Goal: Task Accomplishment & Management: Complete application form

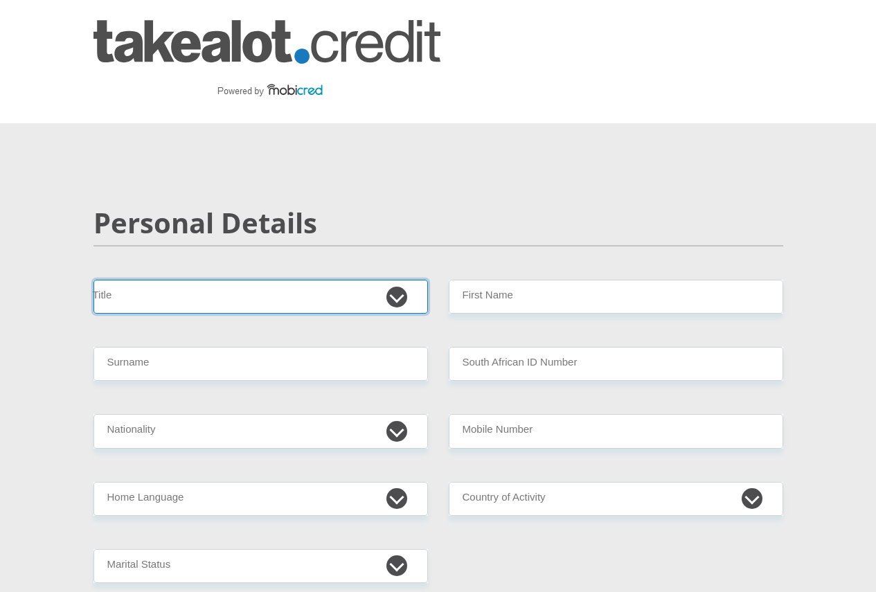
click at [404, 280] on select "Mr Ms Mrs Dr Other" at bounding box center [260, 297] width 334 height 34
select select "Ms"
click at [93, 280] on select "Mr Ms Mrs Dr Other" at bounding box center [260, 297] width 334 height 34
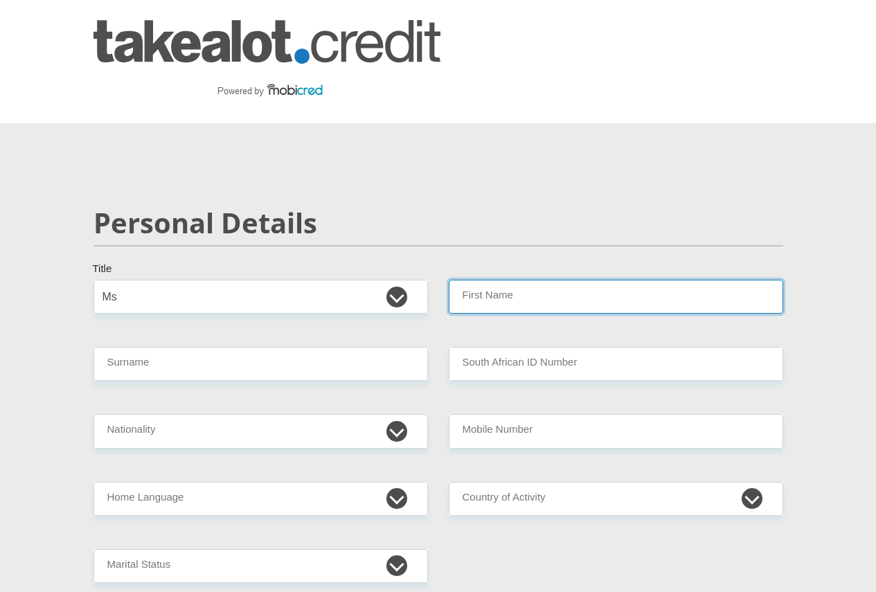
click at [464, 280] on input "First Name" at bounding box center [616, 297] width 334 height 34
type input "BUSISIWE"
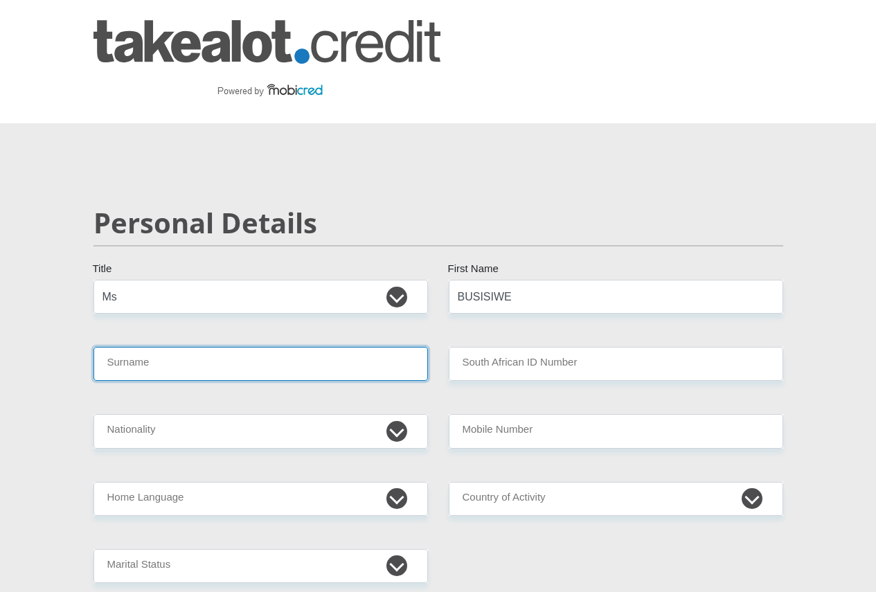
click at [299, 347] on input "Surname" at bounding box center [260, 364] width 334 height 34
type input "NHLAPHO"
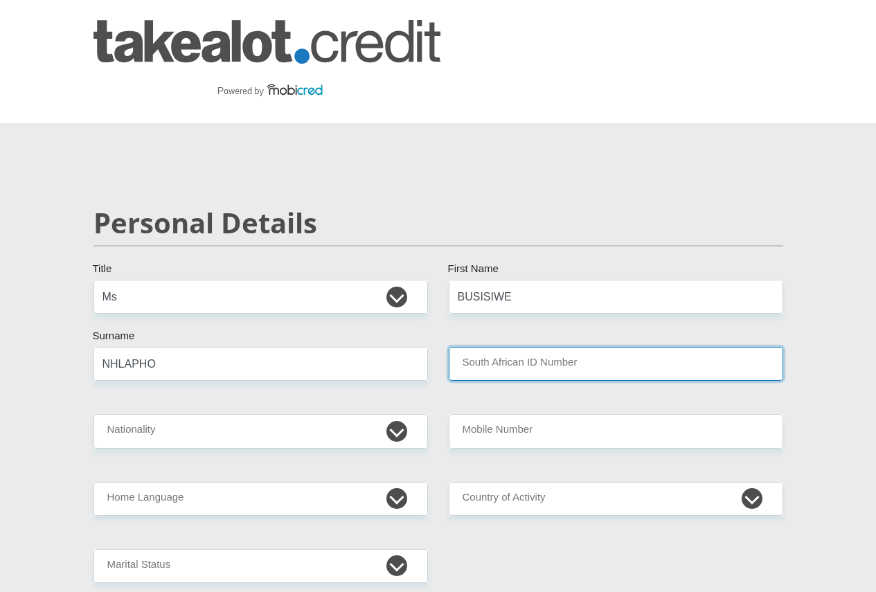
click at [588, 347] on input "South African ID Number" at bounding box center [616, 364] width 334 height 34
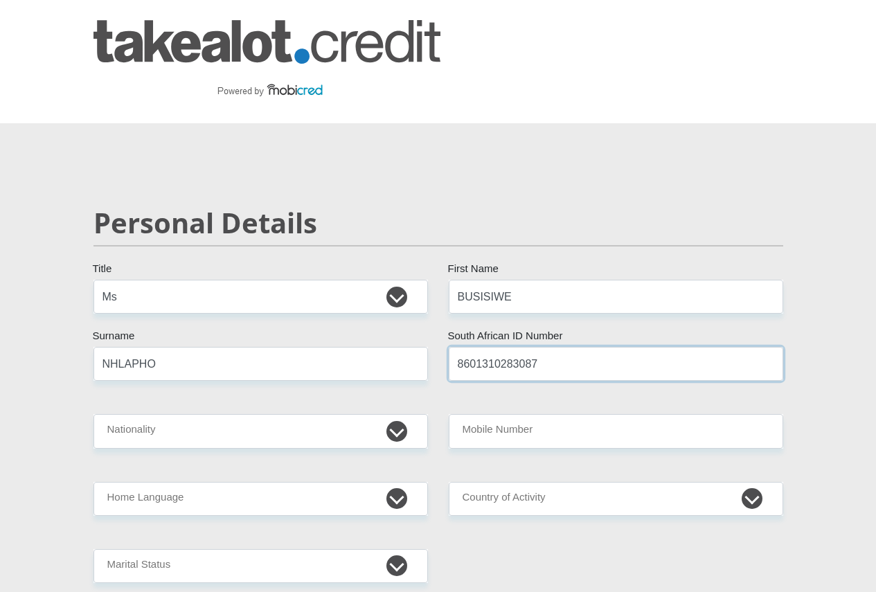
type input "8601310283087"
click at [393, 414] on select "South Africa Afghanistan Aland Islands Albania Algeria America Samoa American V…" at bounding box center [260, 431] width 334 height 34
select select "ZAF"
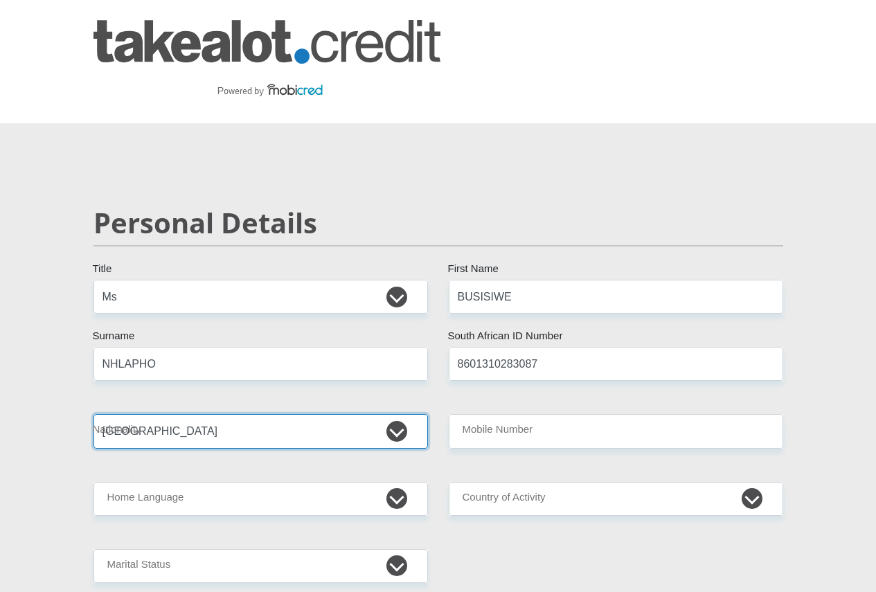
click at [93, 414] on select "South Africa Afghanistan Aland Islands Albania Algeria America Samoa American V…" at bounding box center [260, 431] width 334 height 34
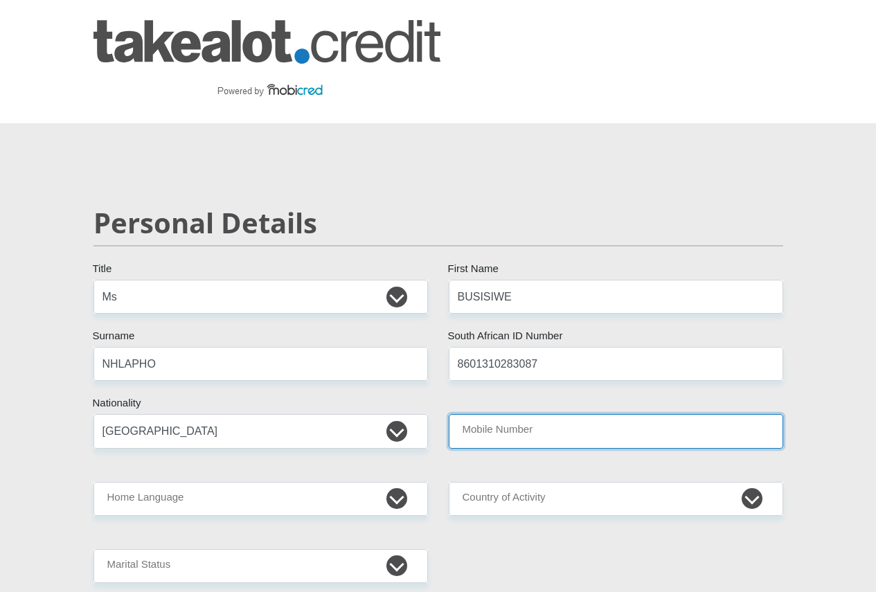
click at [521, 414] on input "Mobile Number" at bounding box center [616, 431] width 334 height 34
type input "0604450318"
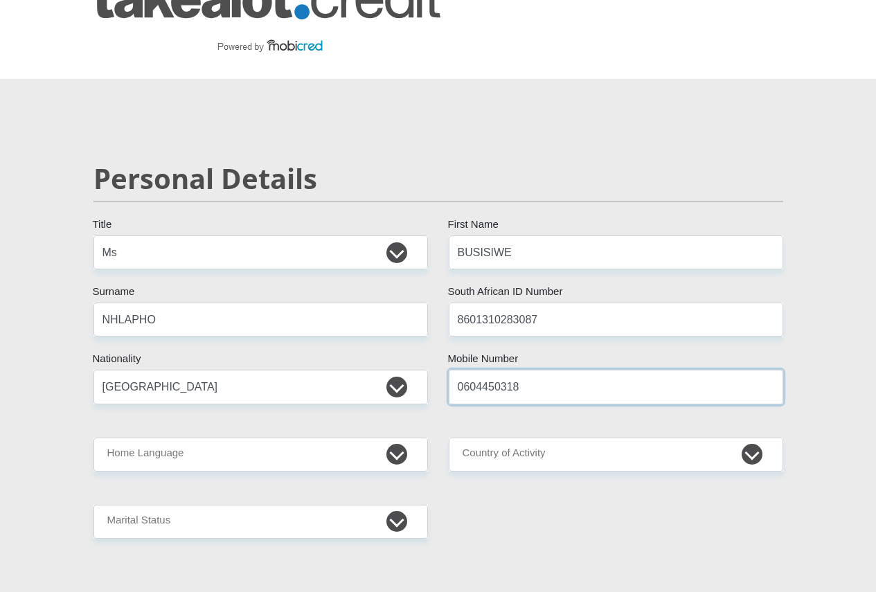
scroll to position [69, 0]
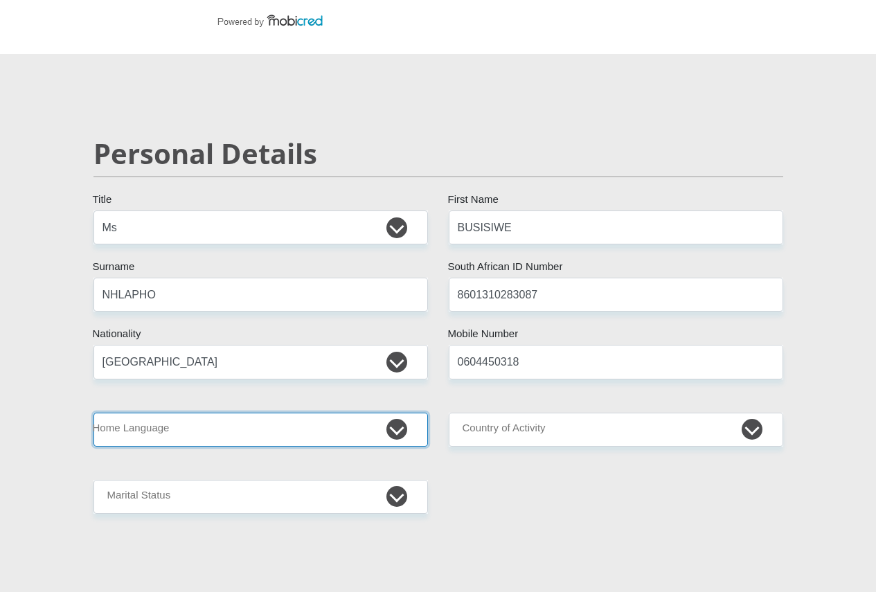
click at [394, 413] on select "Afrikaans English Sepedi South Ndebele Southern Sotho Swati Tsonga Tswana Venda…" at bounding box center [260, 430] width 334 height 34
select select "zul"
click at [93, 413] on select "Afrikaans English Sepedi South Ndebele Southern Sotho Swati Tsonga Tswana Venda…" at bounding box center [260, 430] width 334 height 34
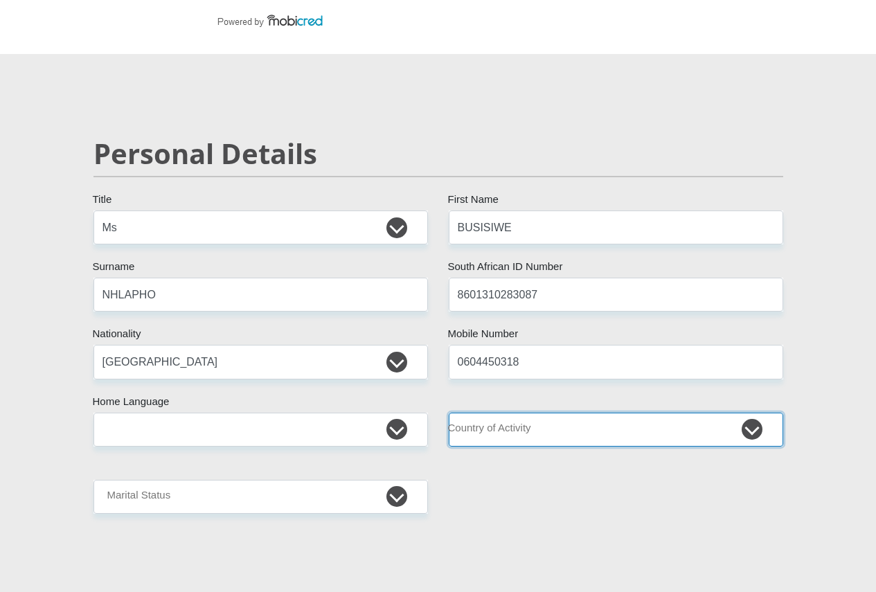
click at [753, 413] on select "South Africa Afghanistan Aland Islands Albania Algeria America Samoa American V…" at bounding box center [616, 430] width 334 height 34
select select "ZAF"
click at [449, 413] on select "South Africa Afghanistan Aland Islands Albania Algeria America Samoa American V…" at bounding box center [616, 430] width 334 height 34
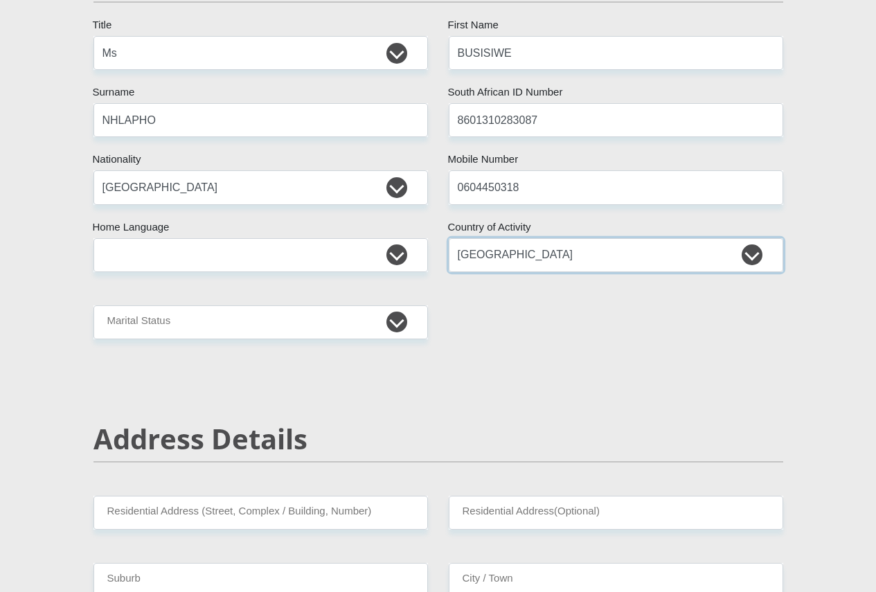
scroll to position [277, 0]
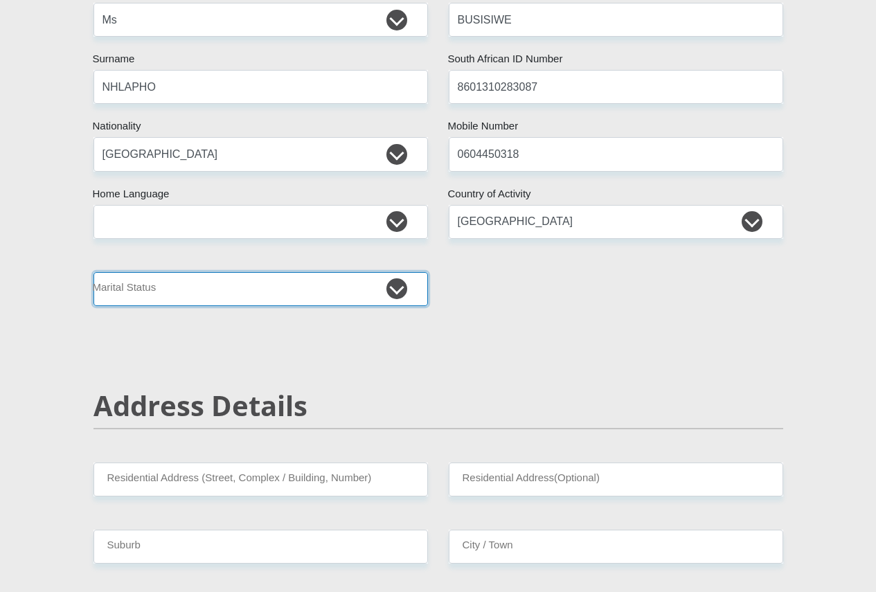
click at [397, 272] on select "Married ANC Single Divorced Widowed Married COP or Customary Law" at bounding box center [260, 289] width 334 height 34
select select "3"
click at [93, 272] on select "Married ANC Single Divorced Widowed Married COP or Customary Law" at bounding box center [260, 289] width 334 height 34
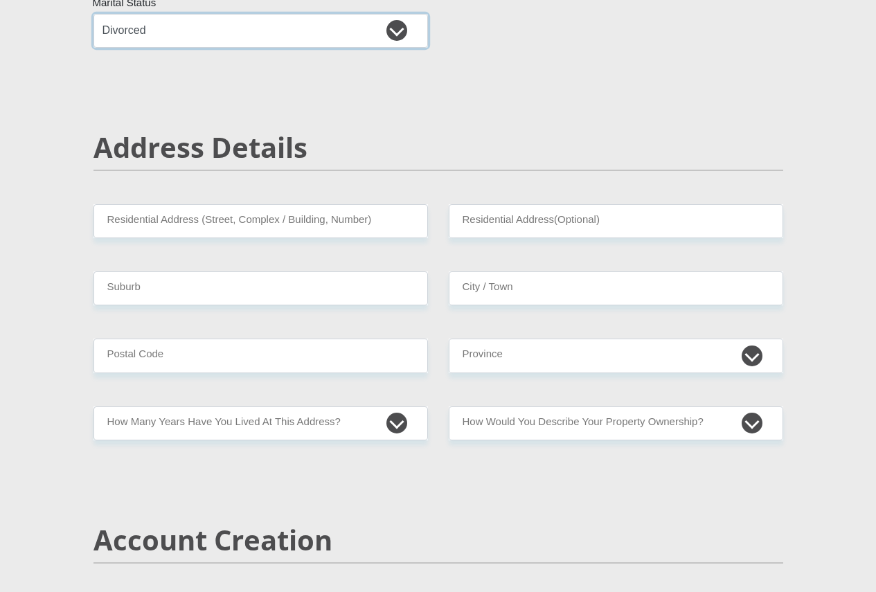
scroll to position [554, 0]
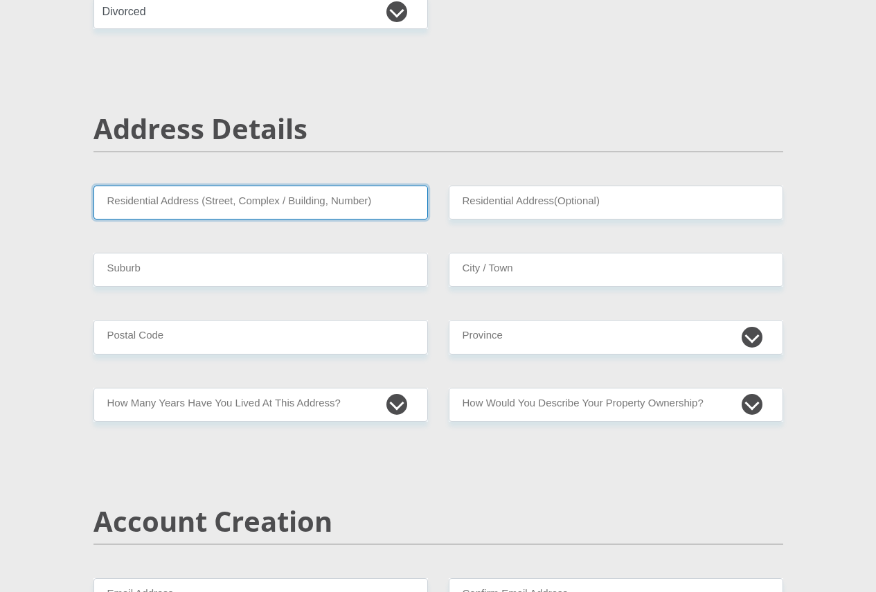
click at [204, 186] on input "Residential Address (Street, Complex / Building, Number)" at bounding box center [260, 203] width 334 height 34
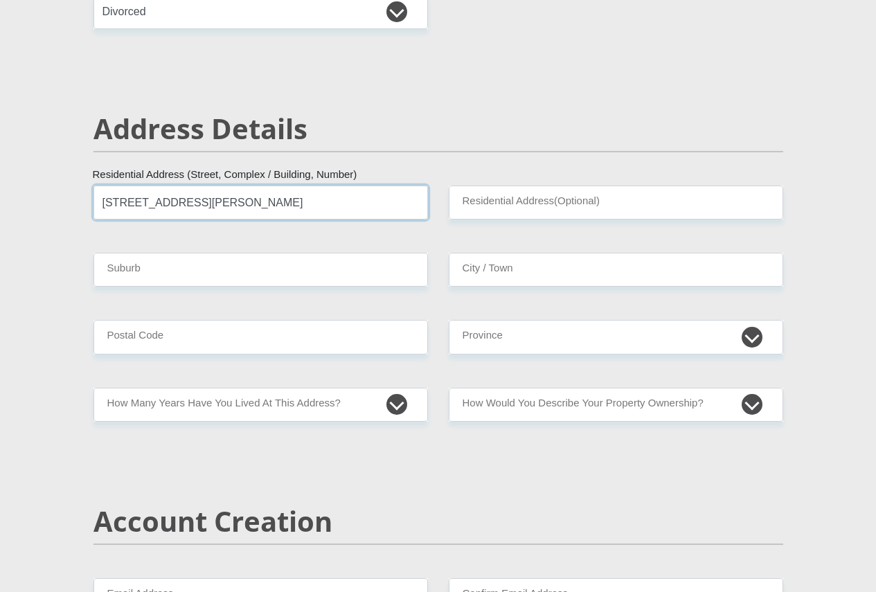
type input "3 Rabe street"
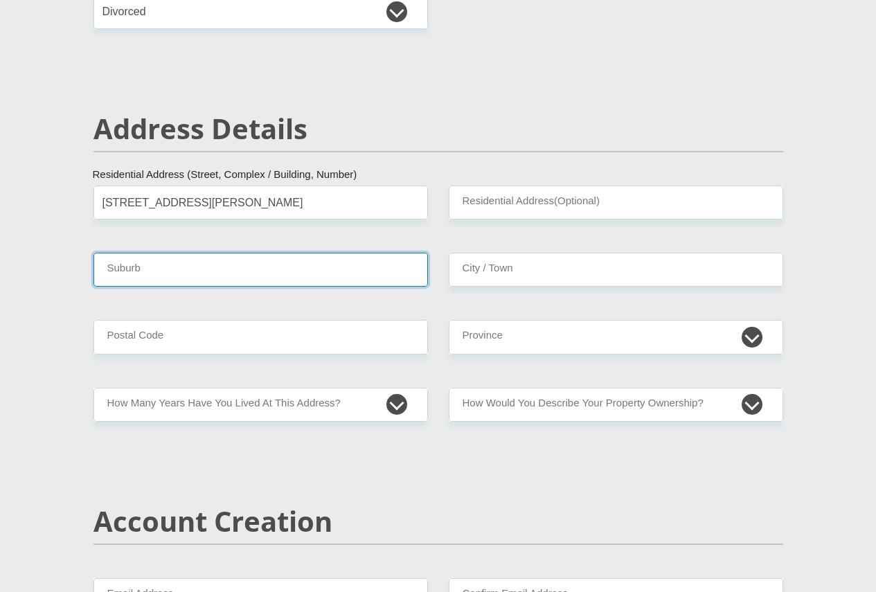
click at [173, 253] on input "Suburb" at bounding box center [260, 270] width 334 height 34
type input "PIET RETIEF"
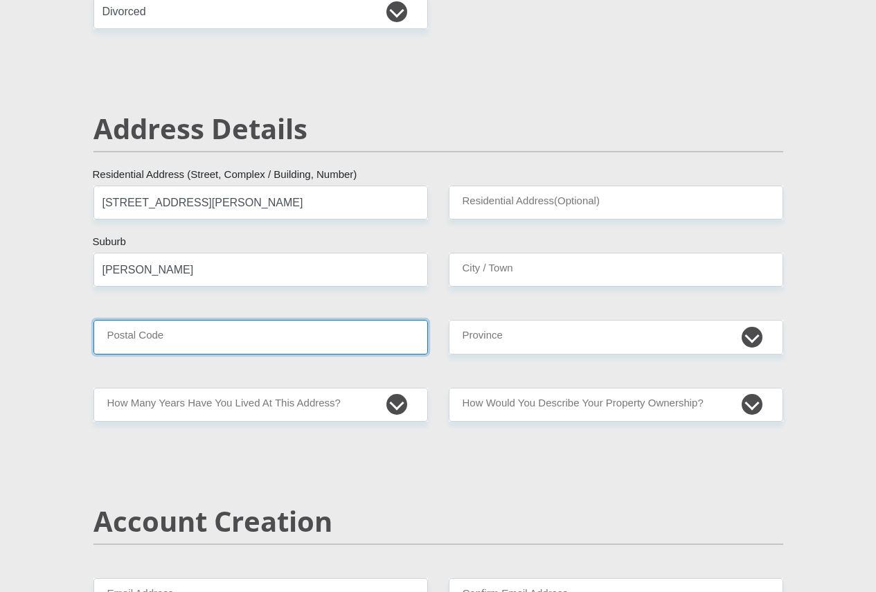
click at [199, 320] on input "Postal Code" at bounding box center [260, 337] width 334 height 34
type input "2380"
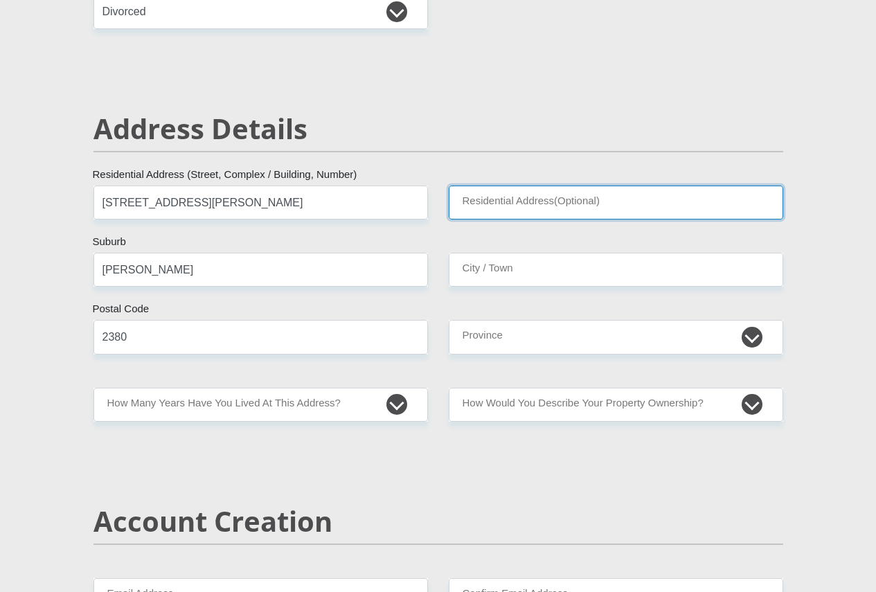
click at [490, 186] on input "Residential Address(Optional)" at bounding box center [616, 203] width 334 height 34
type input "3 Rabe street"
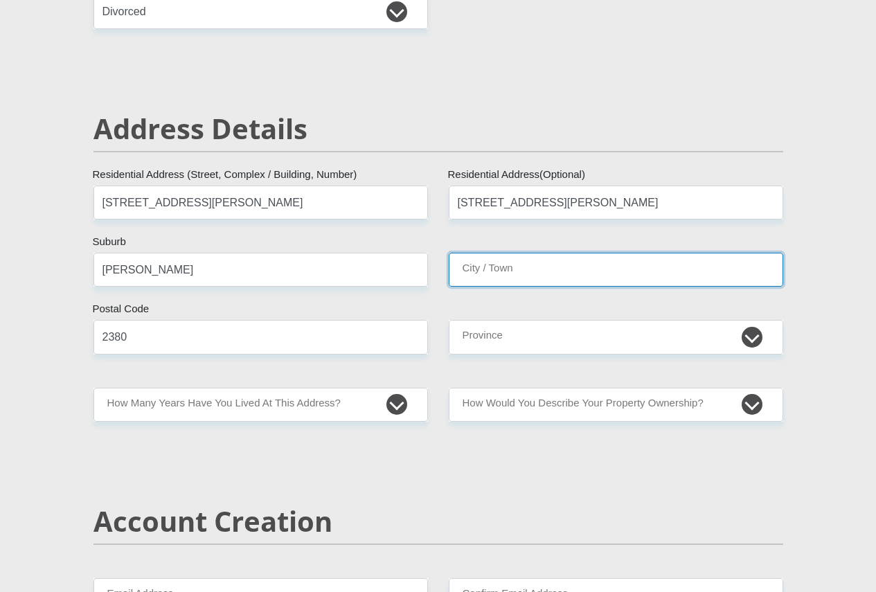
click at [496, 253] on input "City / Town" at bounding box center [616, 270] width 334 height 34
type input "Mkhondo"
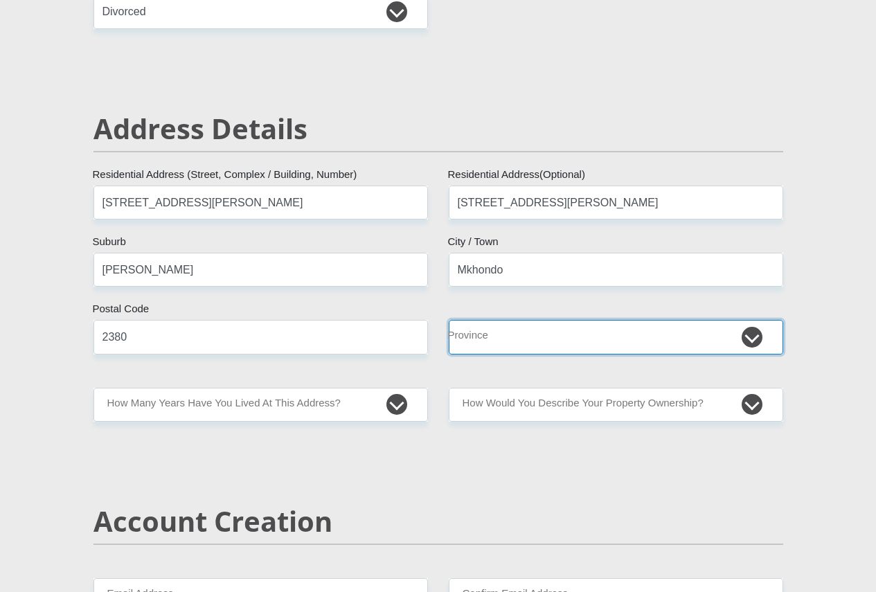
click at [757, 320] on select "Eastern Cape Free State Gauteng KwaZulu-Natal Limpopo Mpumalanga Northern Cape …" at bounding box center [616, 337] width 334 height 34
select select "[GEOGRAPHIC_DATA]"
click at [449, 320] on select "Eastern Cape Free State Gauteng KwaZulu-Natal Limpopo Mpumalanga Northern Cape …" at bounding box center [616, 337] width 334 height 34
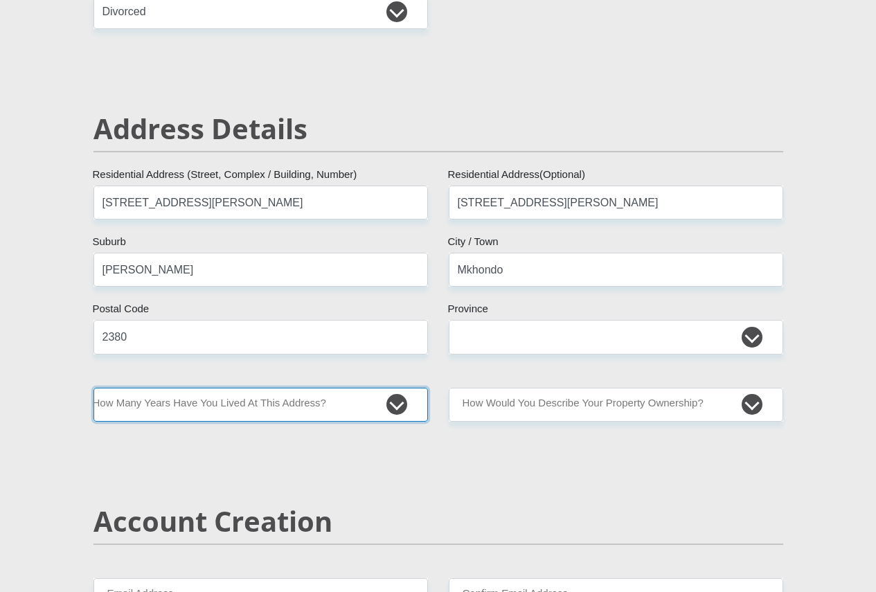
click at [396, 388] on select "less than 1 year 1-3 years 3-5 years 5+ years" at bounding box center [260, 405] width 334 height 34
select select "2"
click at [93, 388] on select "less than 1 year 1-3 years 3-5 years 5+ years" at bounding box center [260, 405] width 334 height 34
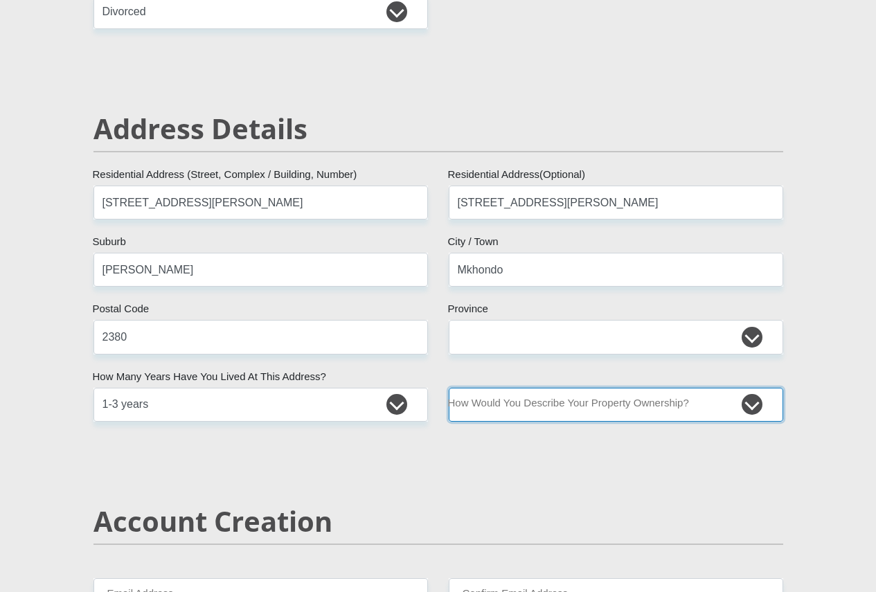
click at [758, 388] on select "Owned Rented Family Owned Company Dwelling" at bounding box center [616, 405] width 334 height 34
select select "parents"
click at [449, 388] on select "Owned Rented Family Owned Company Dwelling" at bounding box center [616, 405] width 334 height 34
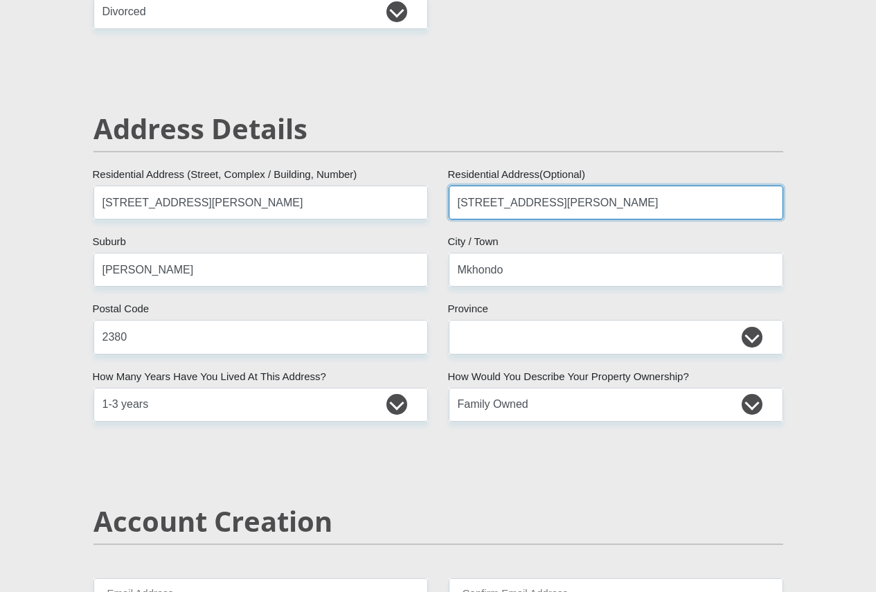
click at [496, 186] on input "3 Rabe street" at bounding box center [616, 203] width 334 height 34
click at [579, 186] on input "3 Rabe street" at bounding box center [616, 203] width 334 height 34
type input "3"
type input "19 ERLANK STREET"
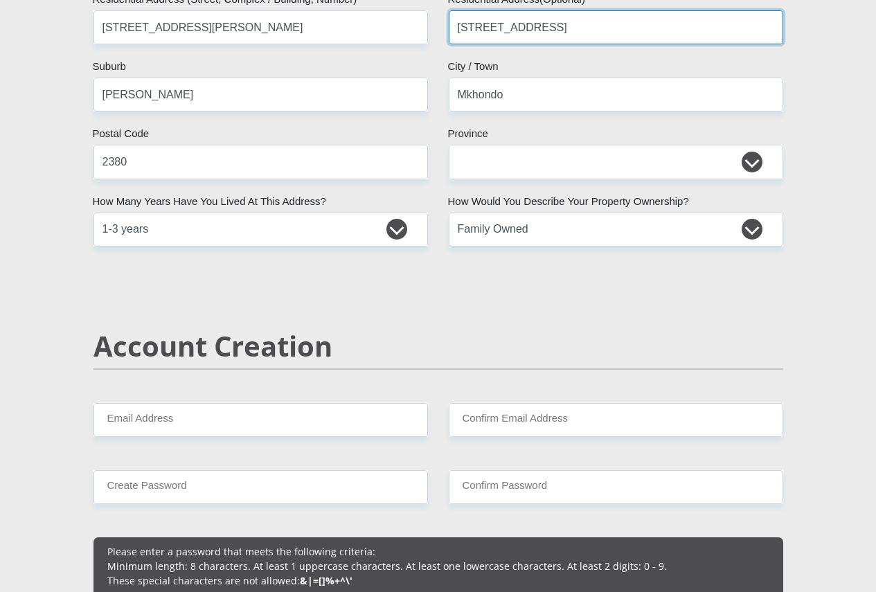
scroll to position [831, 0]
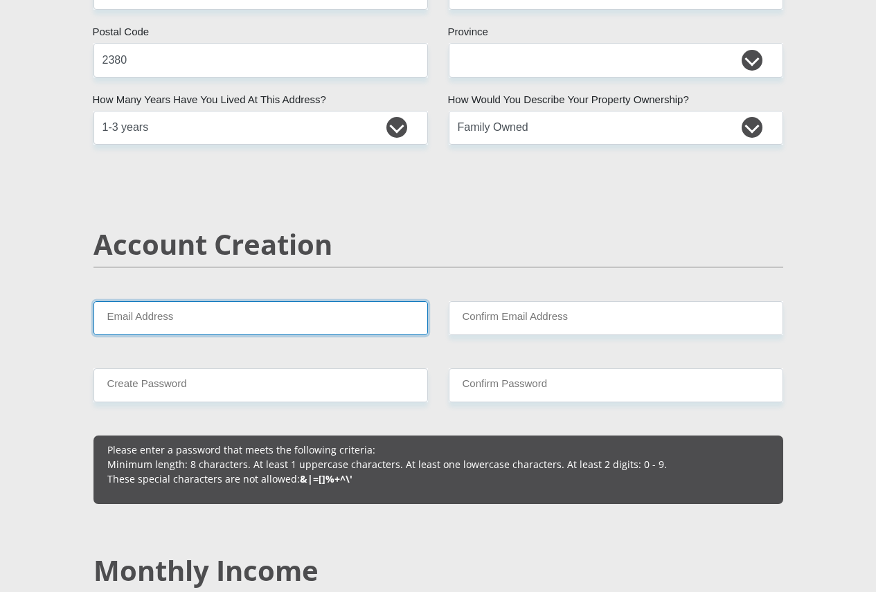
click at [278, 301] on input "Email Address" at bounding box center [260, 318] width 334 height 34
type input "sgegedebg@gmail.com"
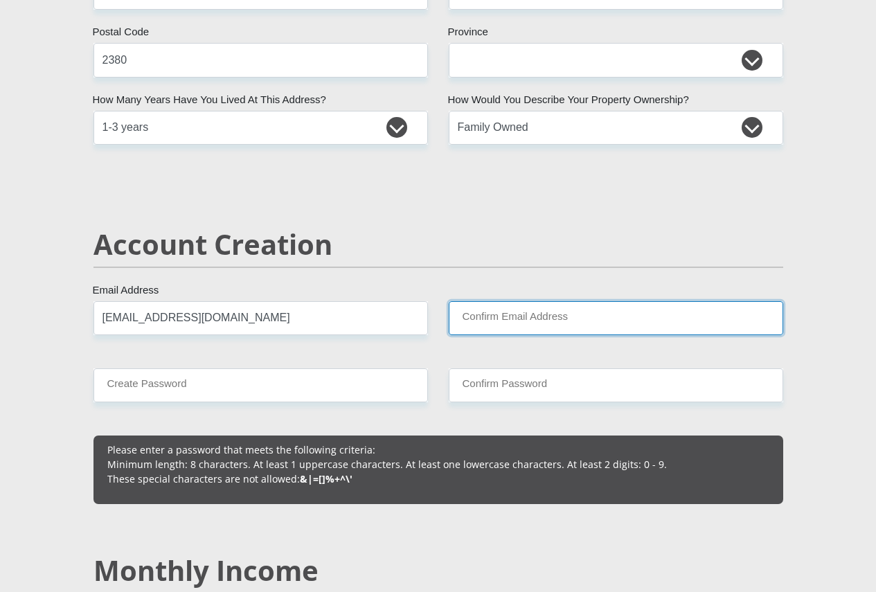
click at [482, 301] on input "Confirm Email Address" at bounding box center [616, 318] width 334 height 34
type input "sgegedebg@gmail.com"
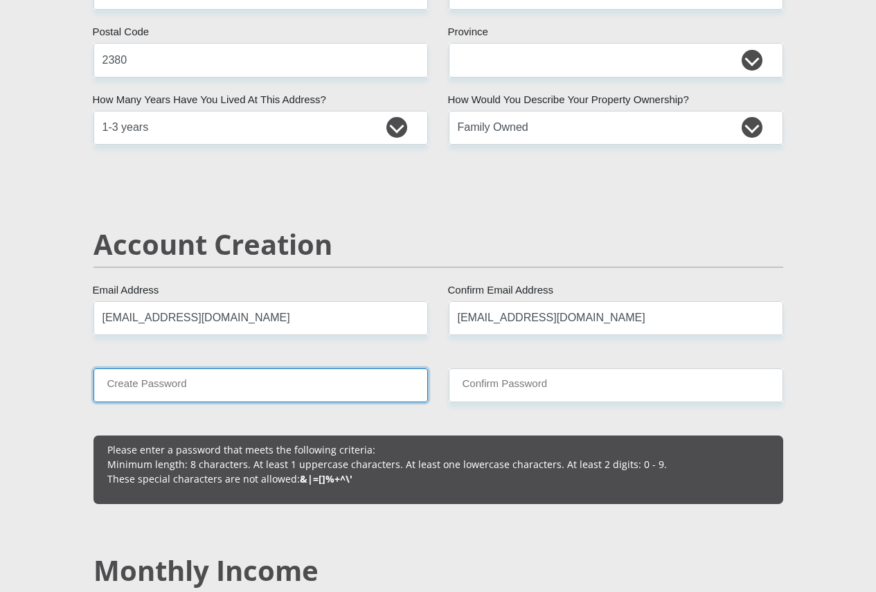
click at [186, 368] on input "Create Password" at bounding box center [260, 385] width 334 height 34
type input "Beeu0131869"
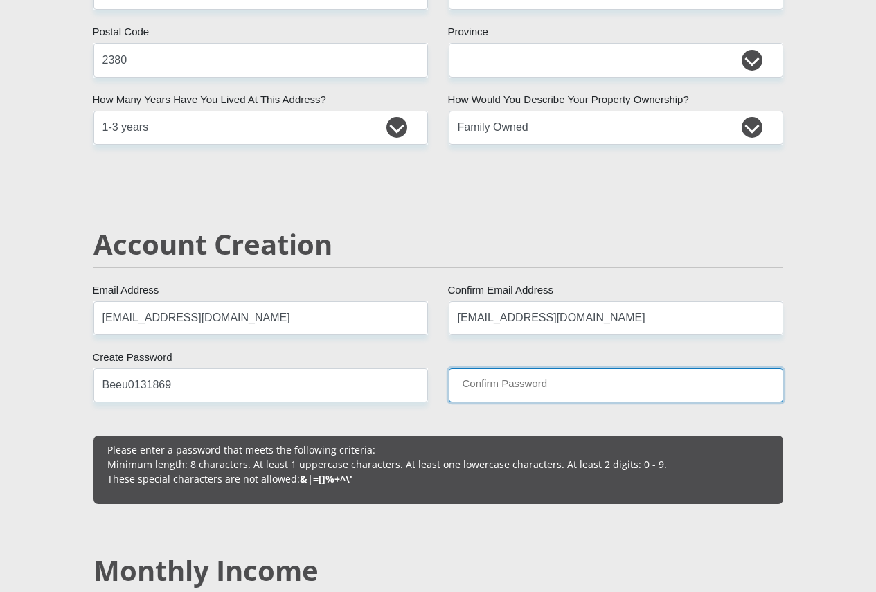
click at [494, 368] on input "Confirm Password" at bounding box center [616, 385] width 334 height 34
type input "Beeu0131869"
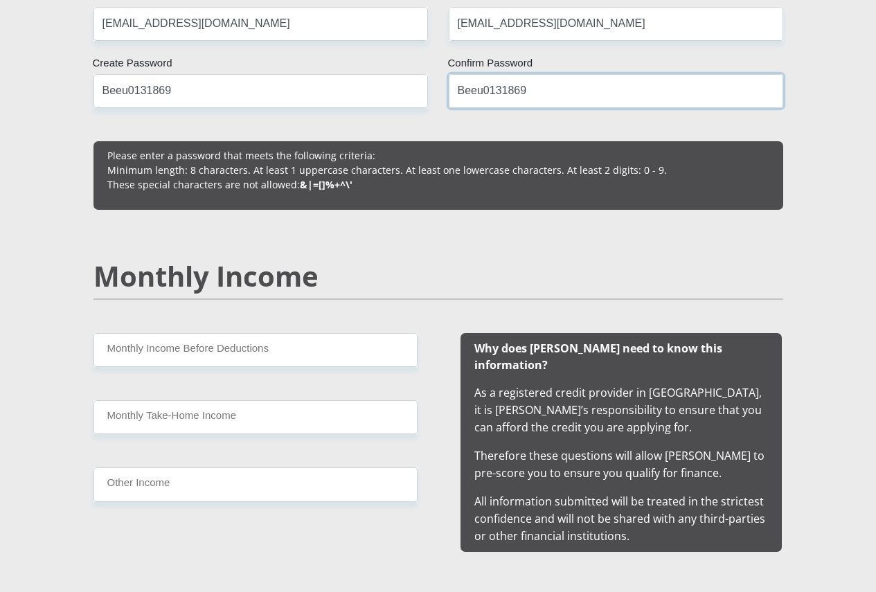
scroll to position [1177, 0]
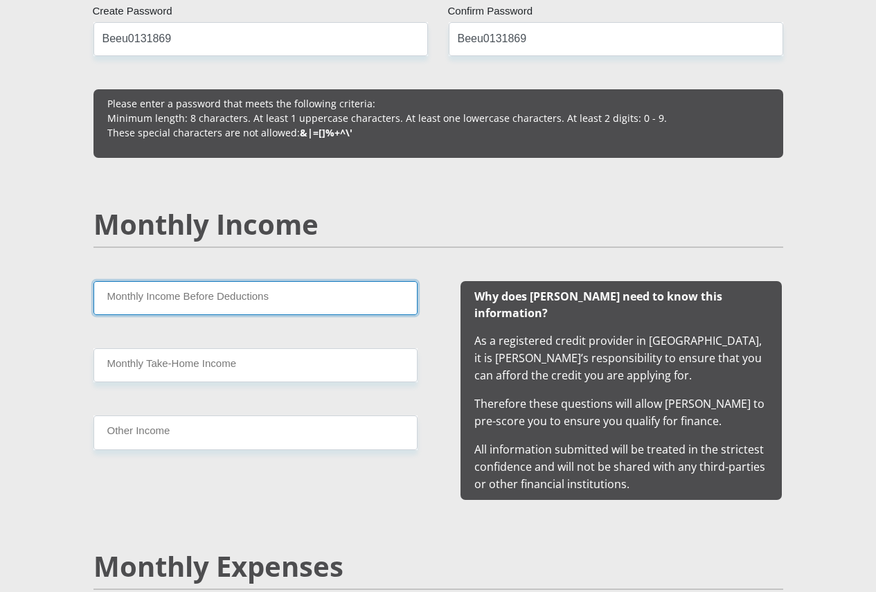
click at [201, 281] on input "Monthly Income Before Deductions" at bounding box center [255, 298] width 324 height 34
type input "35000"
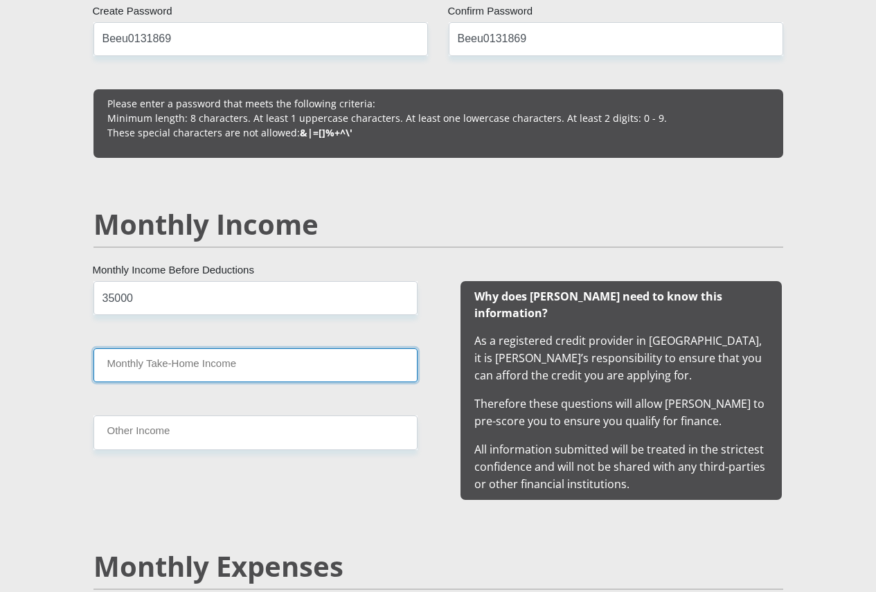
click at [216, 348] on input "Monthly Take-Home Income" at bounding box center [255, 365] width 324 height 34
type input "25000"
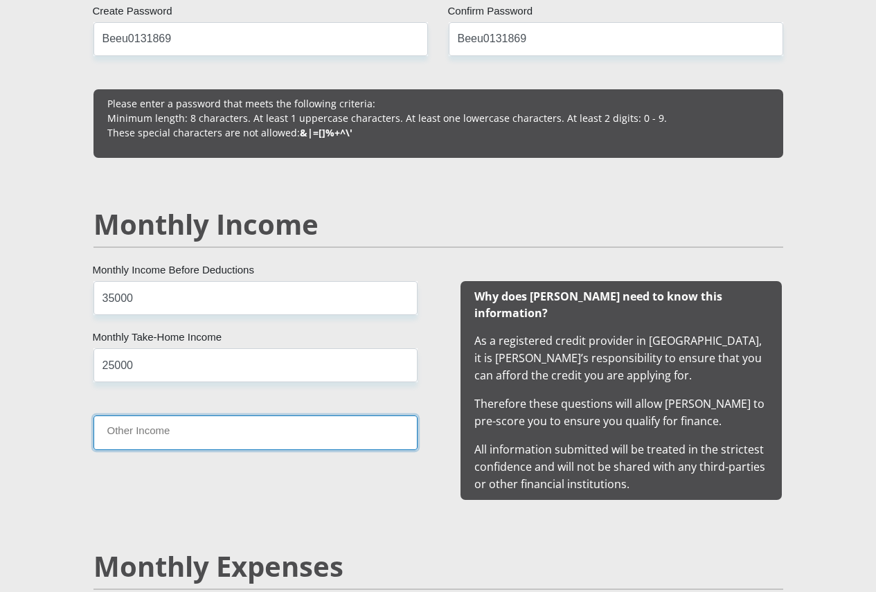
click at [165, 415] on input "Other Income" at bounding box center [255, 432] width 324 height 34
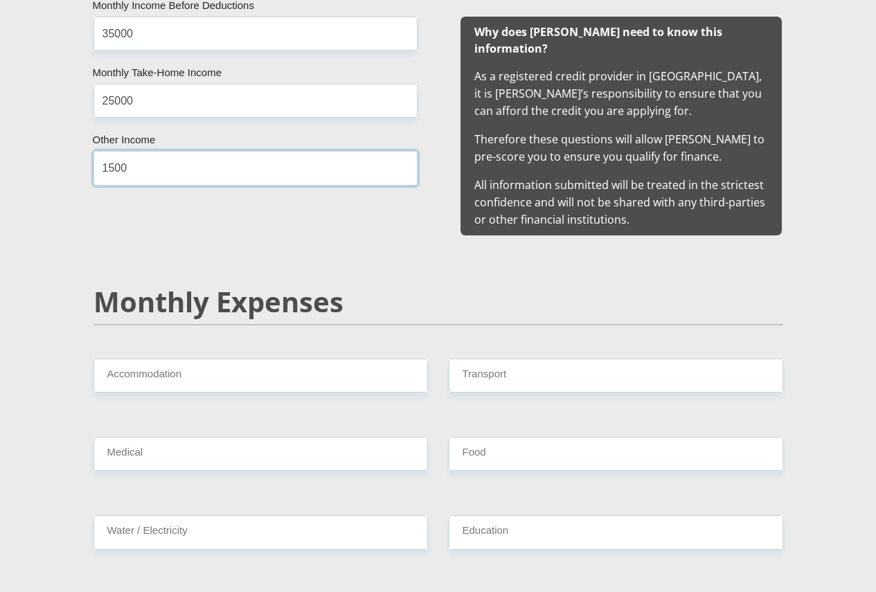
scroll to position [1454, 0]
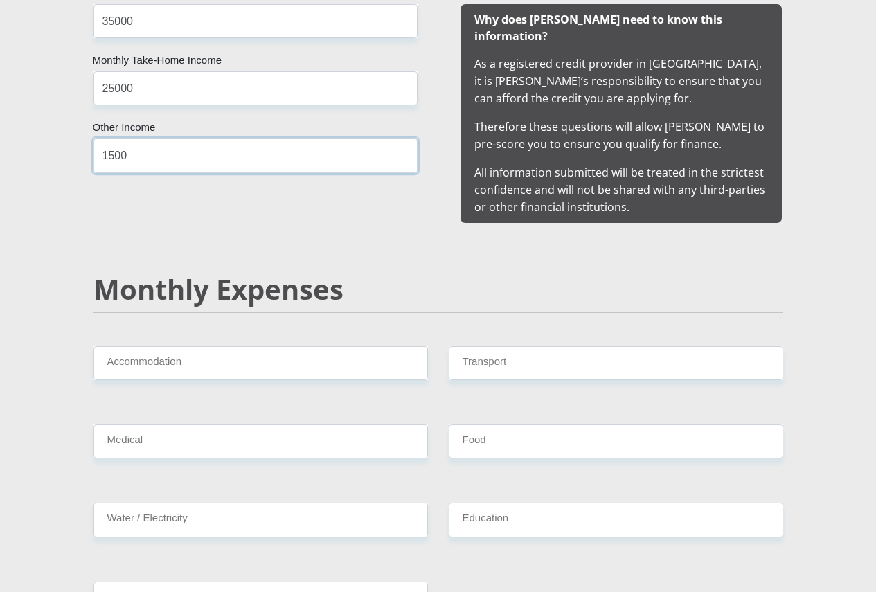
type input "1500"
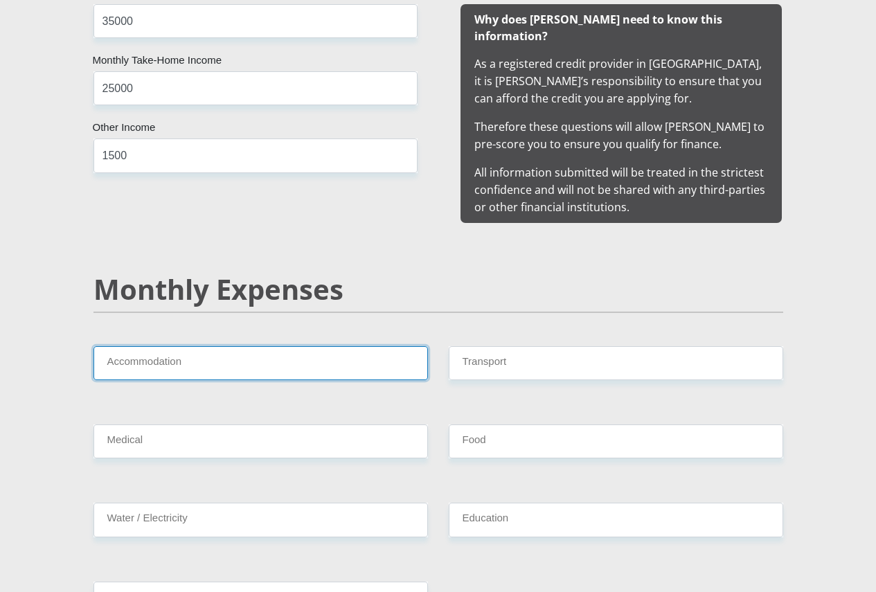
click at [322, 346] on input "Accommodation" at bounding box center [260, 363] width 334 height 34
type input "3000"
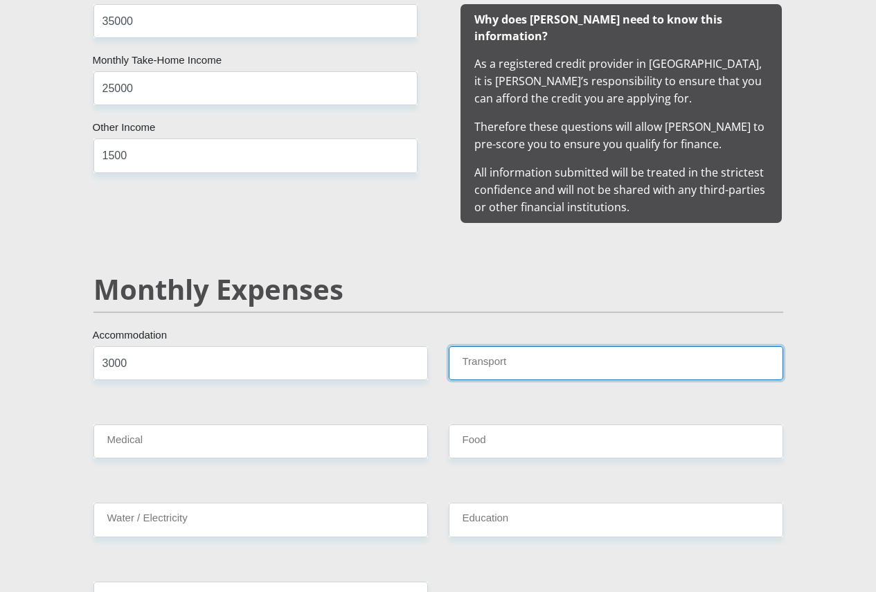
click at [501, 346] on input "Transport" at bounding box center [616, 363] width 334 height 34
type input "650"
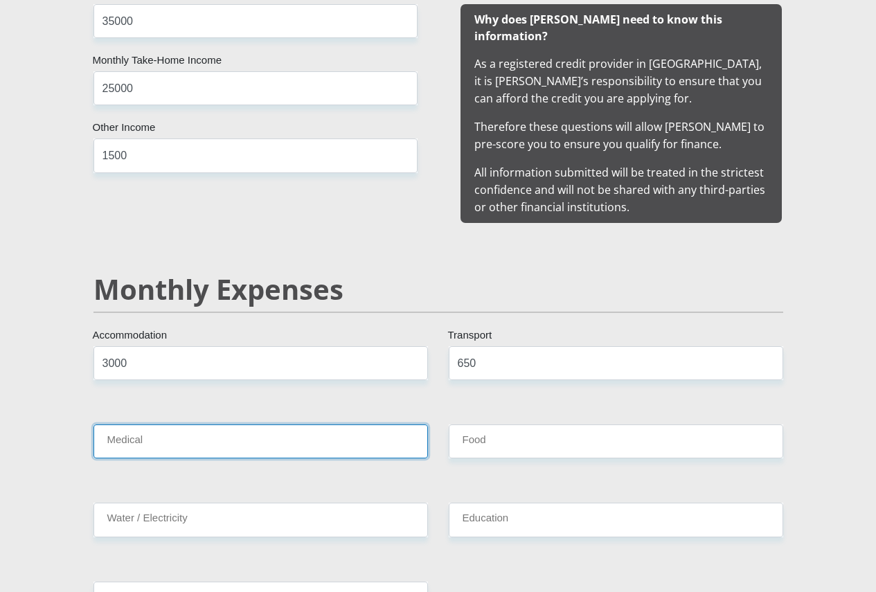
click at [153, 424] on input "Medical" at bounding box center [260, 441] width 334 height 34
type input "0"
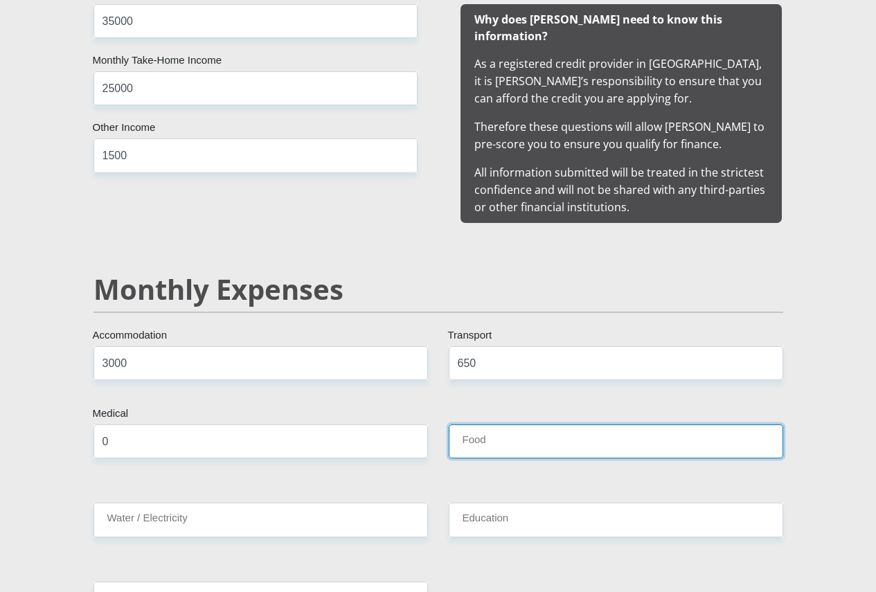
click at [485, 424] on input "Food" at bounding box center [616, 441] width 334 height 34
type input "1500"
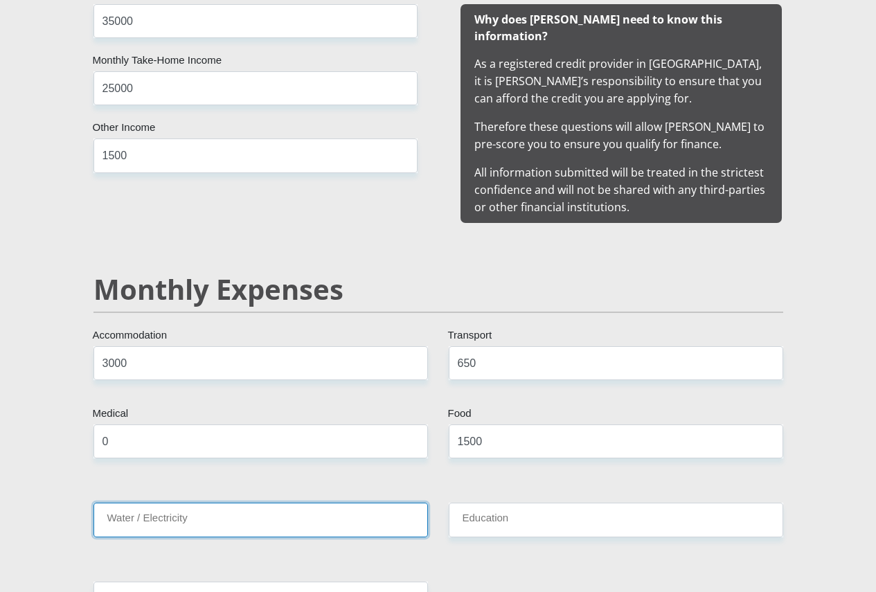
click at [199, 503] on input "Water / Electricity" at bounding box center [260, 520] width 334 height 34
type input "300"
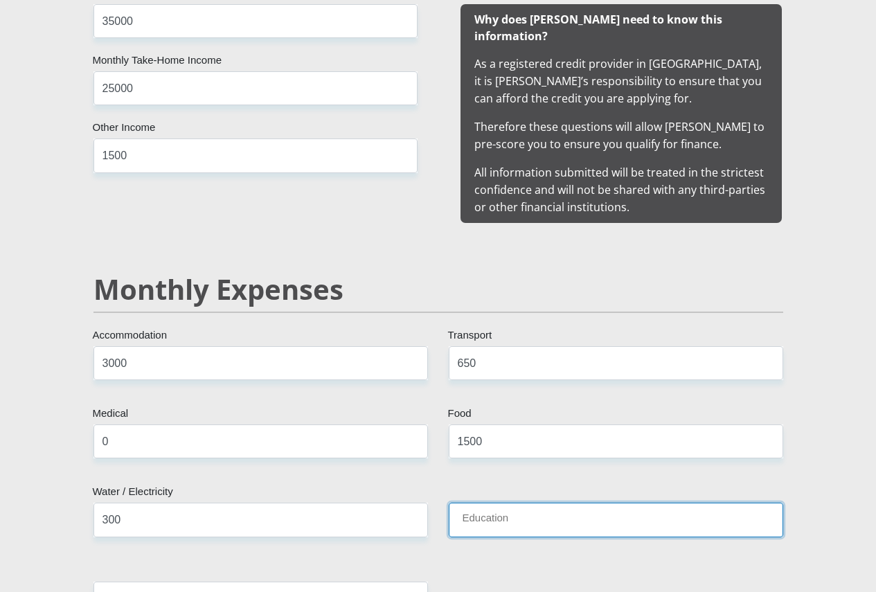
click at [584, 503] on input "Education" at bounding box center [616, 520] width 334 height 34
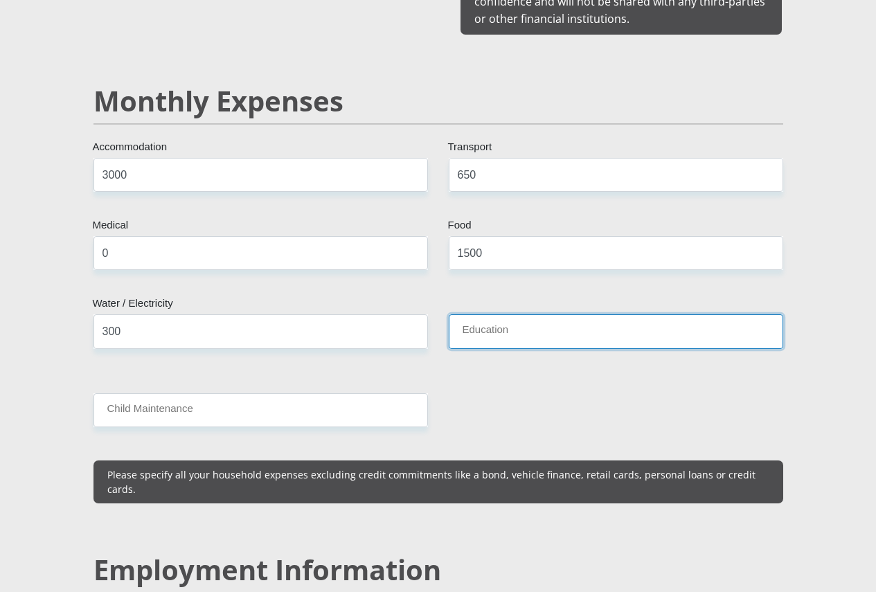
scroll to position [1782, 0]
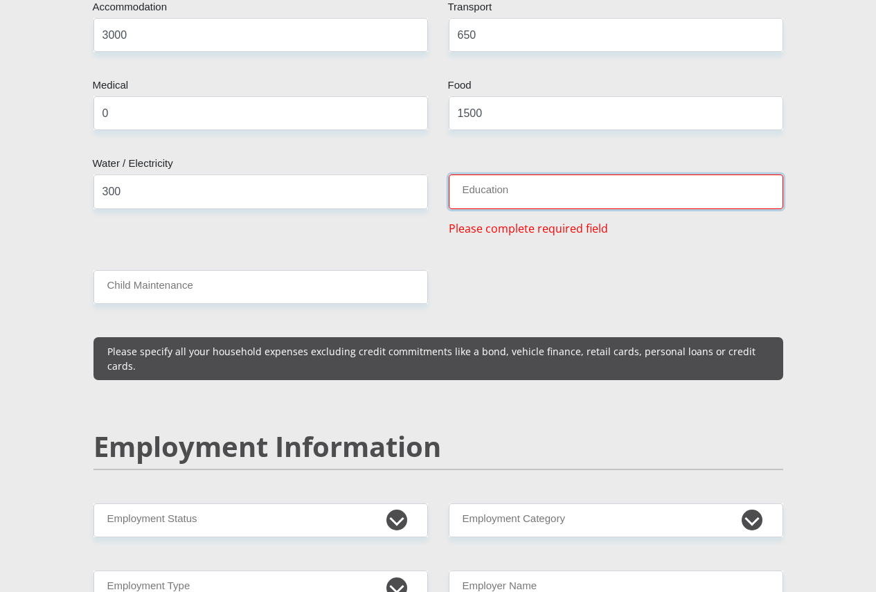
click at [517, 174] on input "Education" at bounding box center [616, 191] width 334 height 34
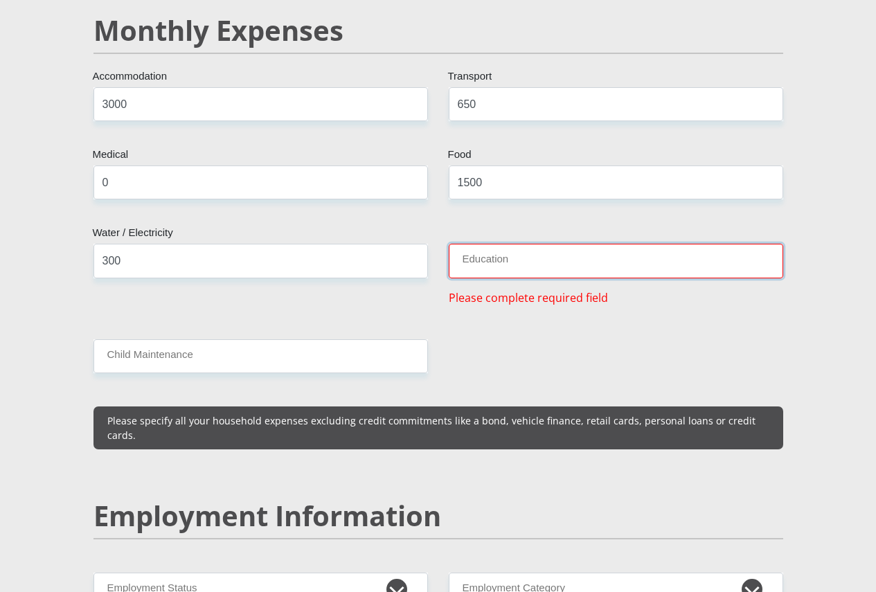
scroll to position [1644, 0]
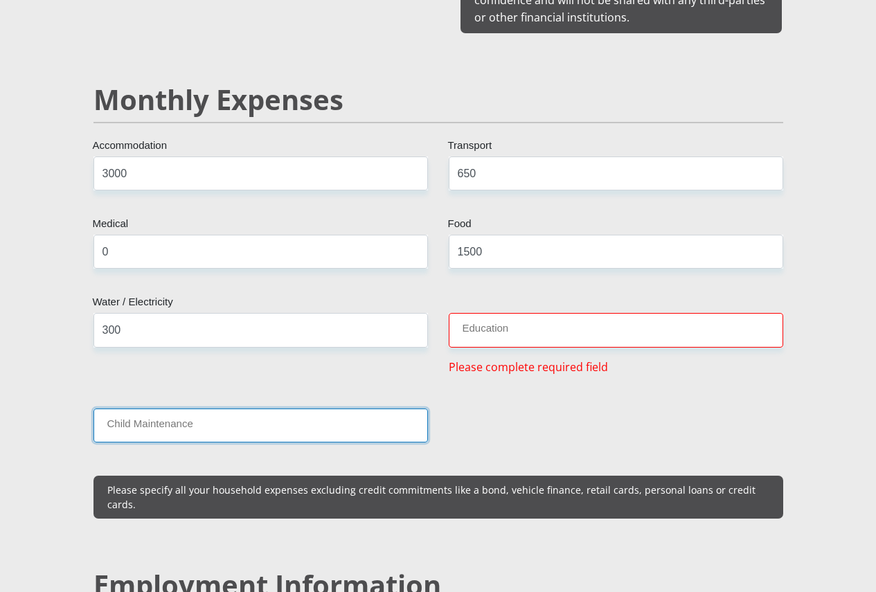
click at [179, 409] on input "Child Maintenance" at bounding box center [260, 426] width 334 height 34
type input "0"
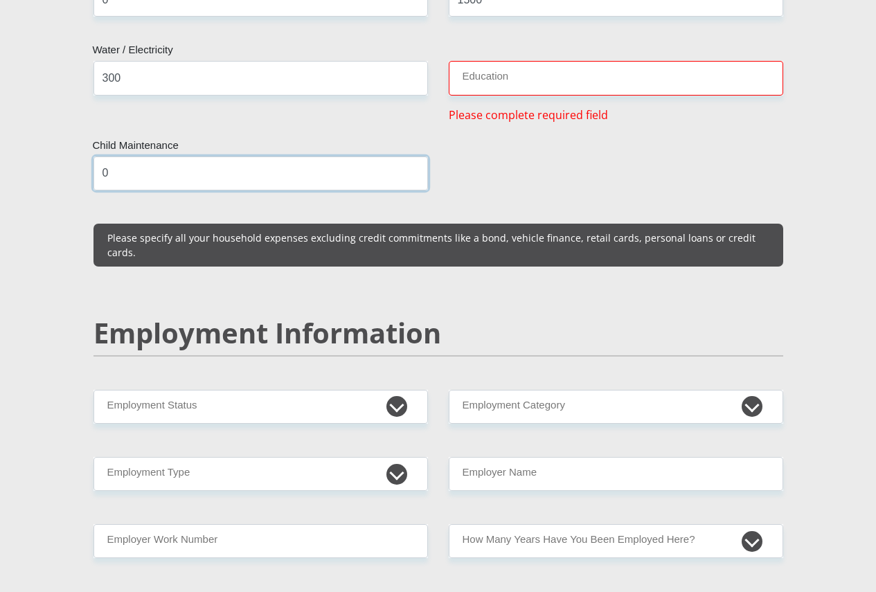
scroll to position [1921, 0]
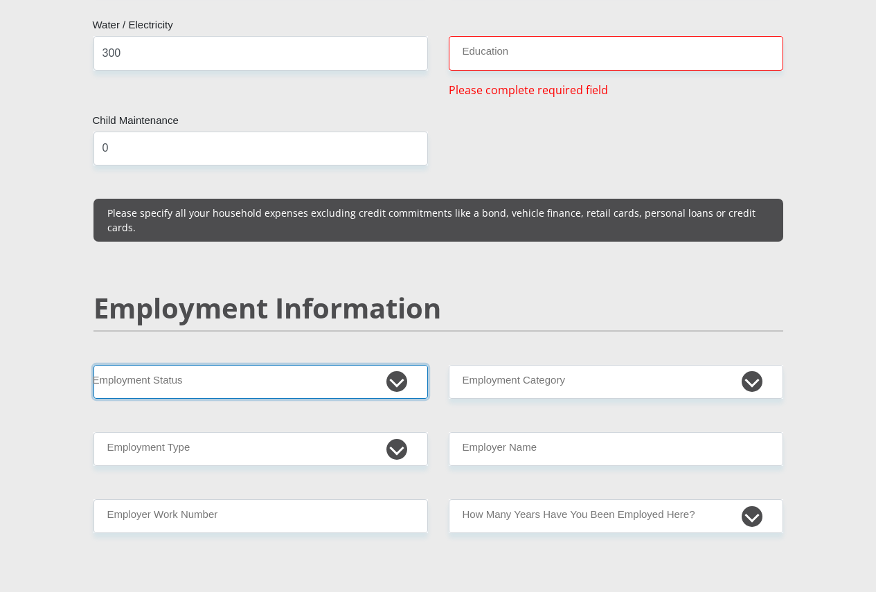
click at [397, 365] on select "Permanent/Full-time Part-time/Casual Contract Worker Self-Employed Housewife Re…" at bounding box center [260, 382] width 334 height 34
select select "1"
click at [93, 365] on select "Permanent/Full-time Part-time/Casual Contract Worker Self-Employed Housewife Re…" at bounding box center [260, 382] width 334 height 34
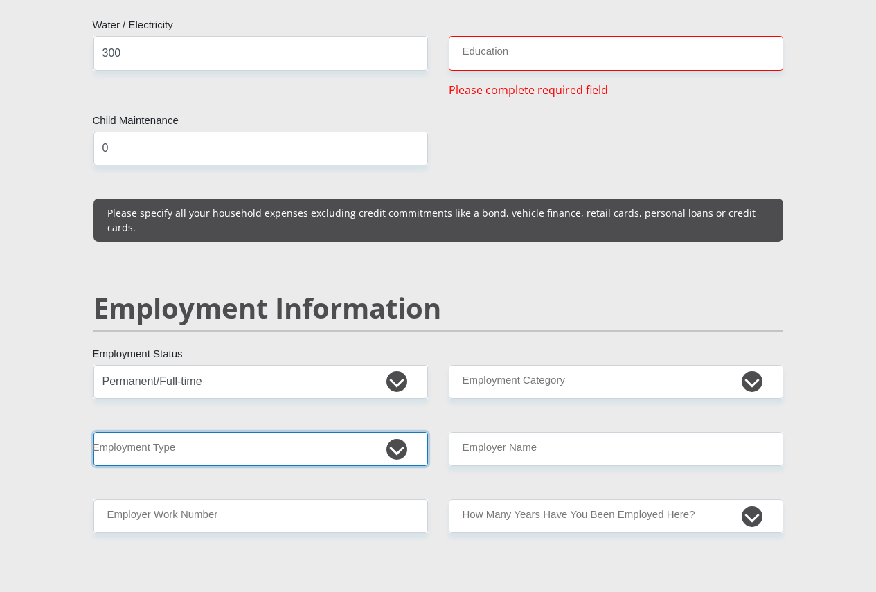
click at [393, 432] on select "College/Lecturer Craft Seller Creative Driver Executive Farmer Forces - Non Com…" at bounding box center [260, 449] width 334 height 34
select select "Office Staff/Clerk"
click at [93, 432] on select "College/Lecturer Craft Seller Creative Driver Executive Farmer Forces - Non Com…" at bounding box center [260, 449] width 334 height 34
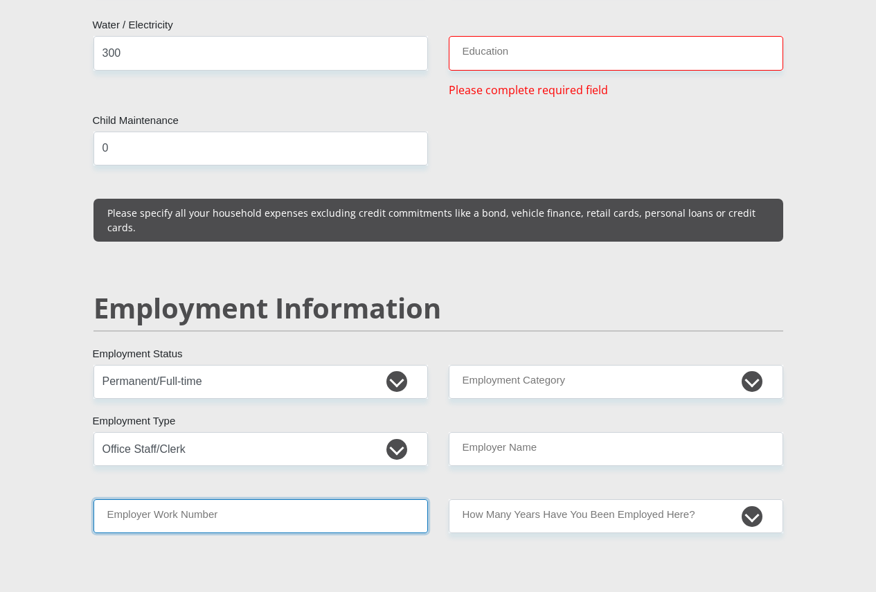
click at [269, 499] on input "Employer Work Number" at bounding box center [260, 516] width 334 height 34
type input "0178269183"
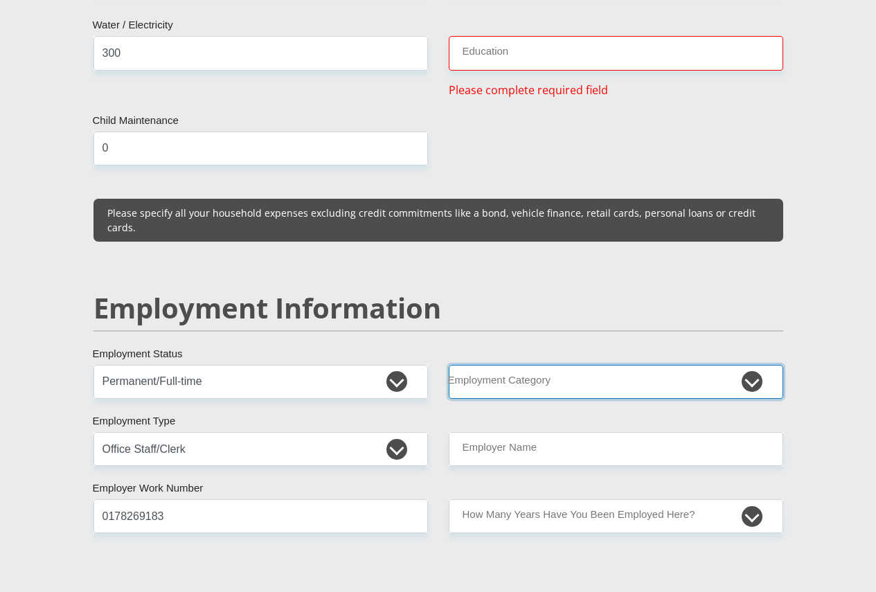
click at [753, 365] on select "AGRICULTURE ALCOHOL & TOBACCO CONSTRUCTION MATERIALS METALLURGY EQUIPMENT FOR R…" at bounding box center [616, 382] width 334 height 34
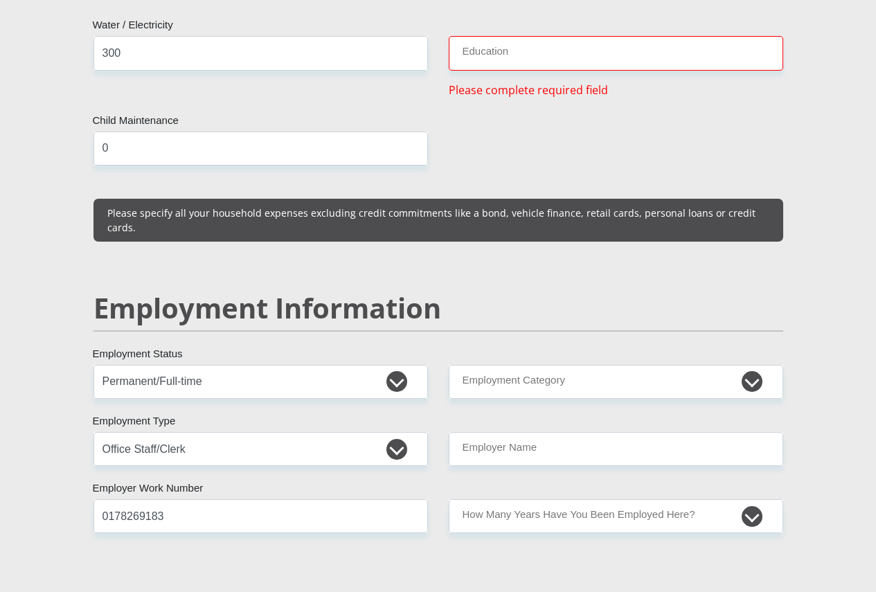
click at [424, 188] on div "Mr Ms Mrs Dr Other Title BUSISIWE First Name NHLAPHO Surname 8601310283087 Sout…" at bounding box center [438, 342] width 710 height 3966
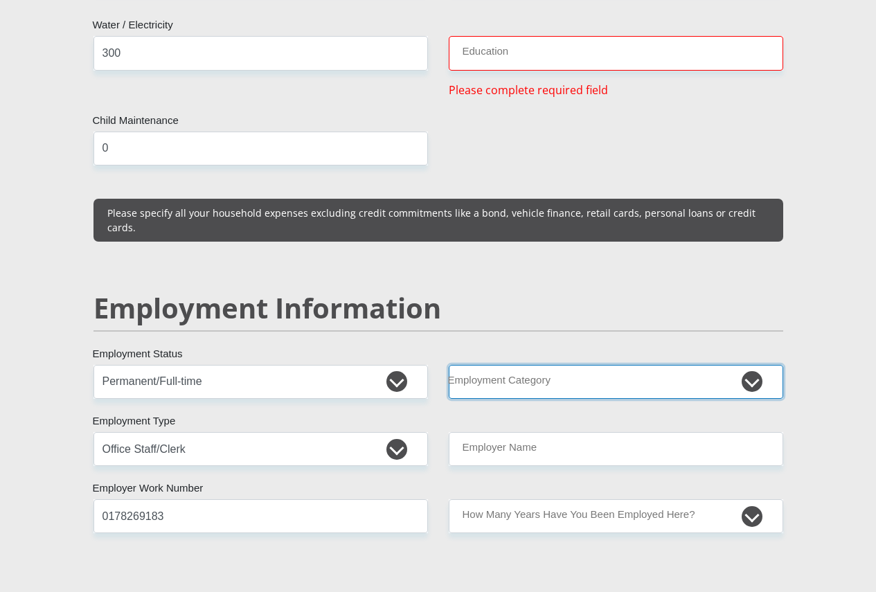
click at [760, 365] on select "AGRICULTURE ALCOHOL & TOBACCO CONSTRUCTION MATERIALS METALLURGY EQUIPMENT FOR R…" at bounding box center [616, 382] width 334 height 34
click at [476, 365] on select "AGRICULTURE ALCOHOL & TOBACCO CONSTRUCTION MATERIALS METALLURGY EQUIPMENT FOR R…" at bounding box center [616, 382] width 334 height 34
click at [497, 365] on select "AGRICULTURE ALCOHOL & TOBACCO CONSTRUCTION MATERIALS METALLURGY EQUIPMENT FOR R…" at bounding box center [616, 382] width 334 height 34
select select "45"
click at [449, 365] on select "AGRICULTURE ALCOHOL & TOBACCO CONSTRUCTION MATERIALS METALLURGY EQUIPMENT FOR R…" at bounding box center [616, 382] width 334 height 34
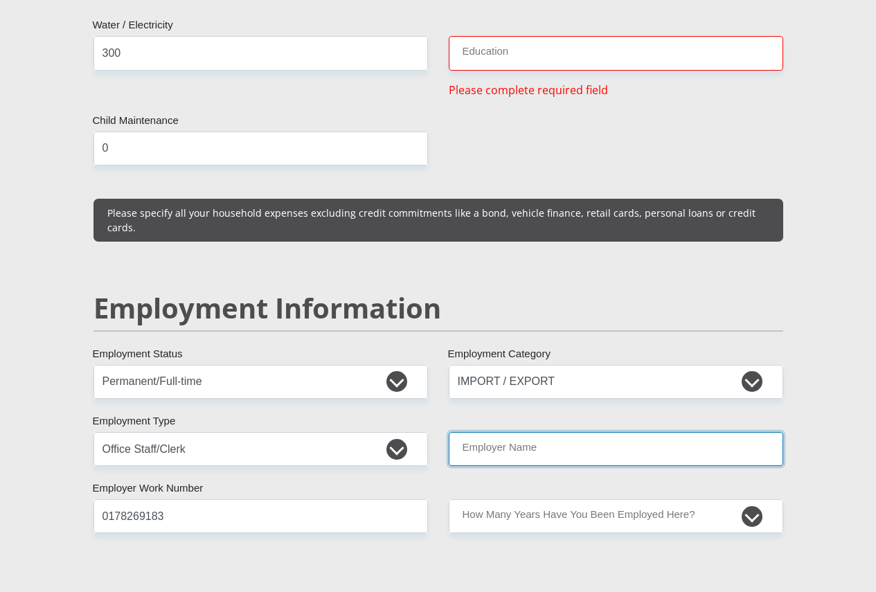
click at [569, 432] on input "Employer Name" at bounding box center [616, 449] width 334 height 34
type input "MPACTOPERATIONS"
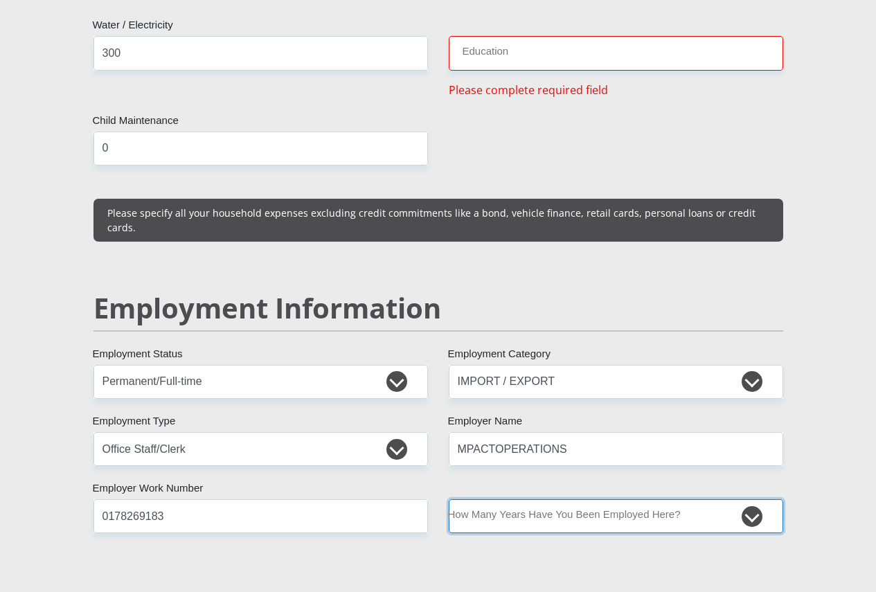
click at [747, 499] on select "less than 1 year 1-3 years 3-5 years 5+ years" at bounding box center [616, 516] width 334 height 34
select select "60"
click at [449, 499] on select "less than 1 year 1-3 years 3-5 years 5+ years" at bounding box center [616, 516] width 334 height 34
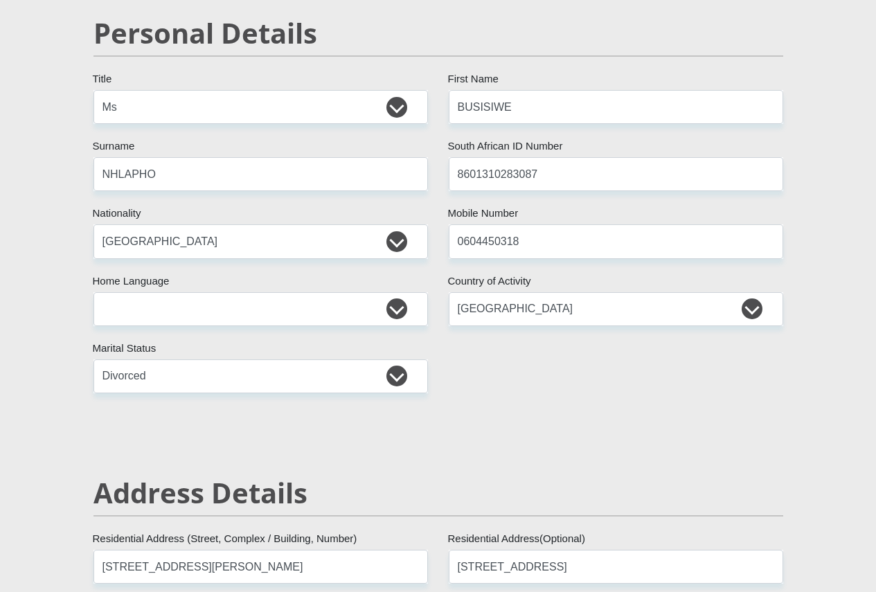
scroll to position [0, 0]
